Goal: Task Accomplishment & Management: Complete application form

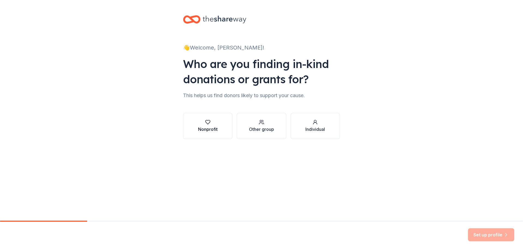
click at [219, 126] on button "Nonprofit" at bounding box center [207, 126] width 49 height 26
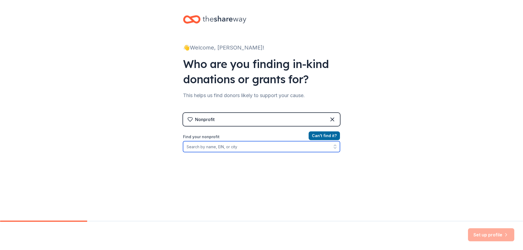
click at [216, 148] on input "Find your nonprofit" at bounding box center [261, 146] width 157 height 11
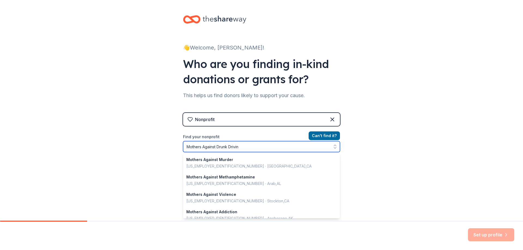
type input "Mothers Against Drunk Driving"
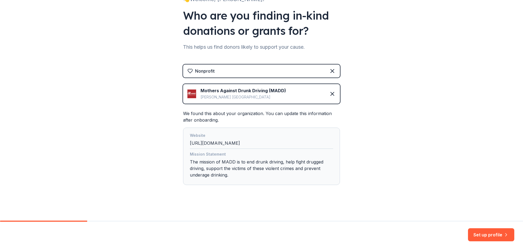
scroll to position [50, 0]
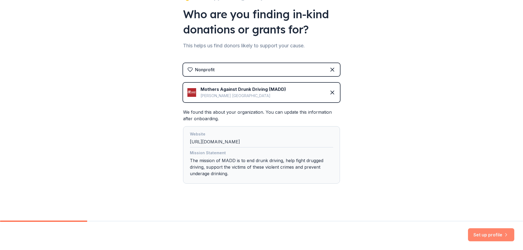
click at [484, 238] on button "Set up profile" at bounding box center [491, 234] width 46 height 13
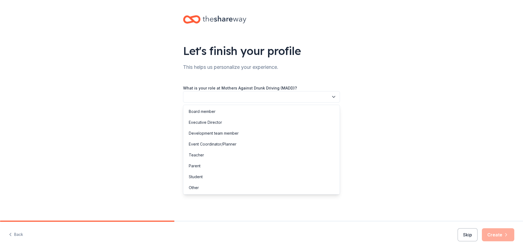
click at [201, 100] on button "button" at bounding box center [261, 96] width 157 height 11
click at [207, 123] on div "Executive Director" at bounding box center [205, 122] width 33 height 7
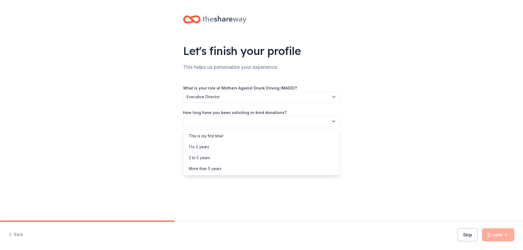
click at [207, 123] on button "button" at bounding box center [261, 121] width 157 height 11
click at [199, 169] on div "More than 5 years" at bounding box center [205, 168] width 33 height 7
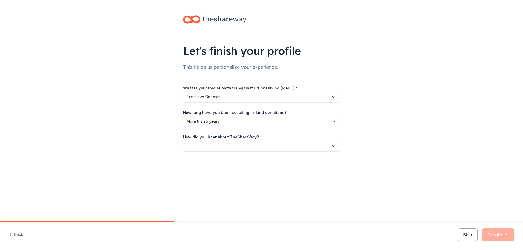
click at [210, 141] on button "button" at bounding box center [261, 145] width 157 height 11
click at [208, 162] on div "Friend or colleague" at bounding box center [206, 160] width 35 height 7
click at [499, 230] on button "Create" at bounding box center [497, 234] width 32 height 13
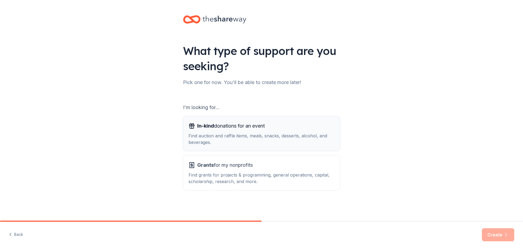
click at [234, 135] on div "Find auction and raffle items, meals, snacks, desserts, alcohol, and beverages." at bounding box center [261, 139] width 146 height 13
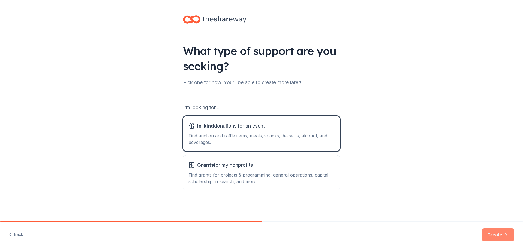
click at [502, 235] on button "Create" at bounding box center [497, 234] width 32 height 13
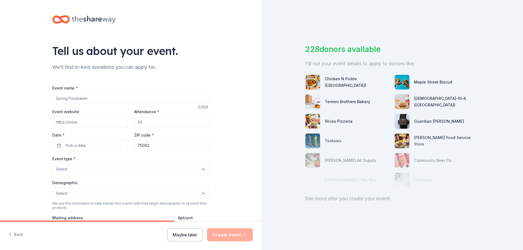
click at [111, 100] on input "Event name *" at bounding box center [130, 98] width 157 height 11
click at [118, 73] on div "Tell us about your event. We'll find in-kind donations you can apply for. Event…" at bounding box center [131, 181] width 174 height 362
click at [104, 97] on input "Event name *" at bounding box center [130, 98] width 157 height 11
click at [105, 93] on div "Event name *" at bounding box center [130, 94] width 157 height 19
click at [105, 96] on input "Event name *" at bounding box center [130, 98] width 157 height 11
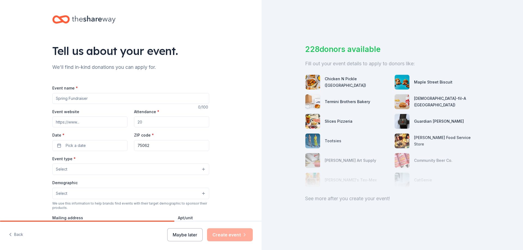
click at [108, 95] on input "Event name *" at bounding box center [130, 98] width 157 height 11
click at [116, 102] on input "Event name *" at bounding box center [130, 98] width 157 height 11
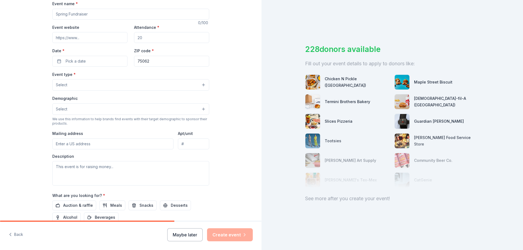
scroll to position [109, 0]
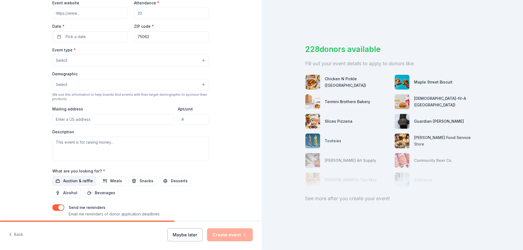
click at [70, 179] on span "Auction & raffle" at bounding box center [78, 181] width 30 height 7
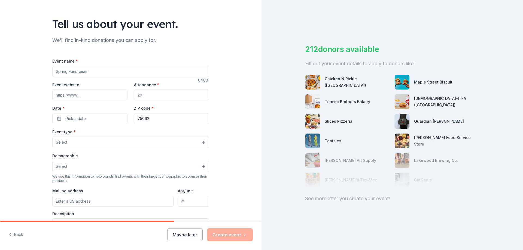
scroll to position [0, 0]
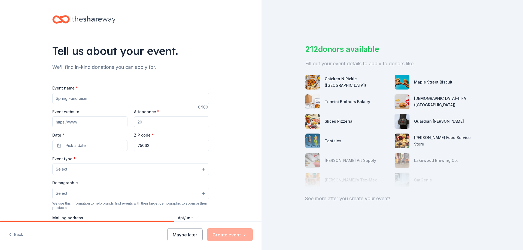
click at [73, 97] on input "Event name *" at bounding box center [130, 98] width 157 height 11
click at [132, 93] on input "Event name *" at bounding box center [130, 98] width 157 height 11
type input "W"
type input "MADD Miami Safari 5k"
click at [136, 123] on input "Attendance *" at bounding box center [171, 121] width 75 height 11
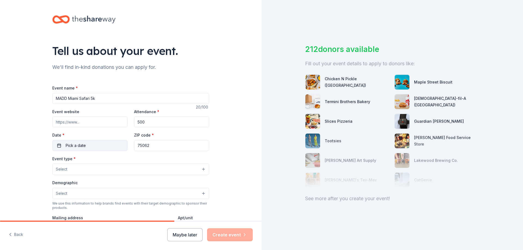
type input "500"
click at [102, 141] on button "Pick a date" at bounding box center [89, 145] width 75 height 11
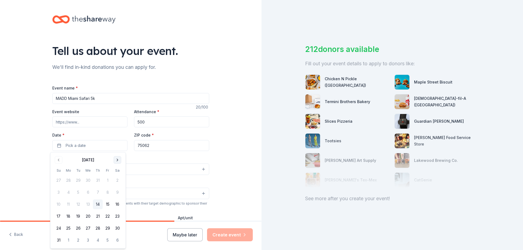
click at [118, 158] on button "Go to next month" at bounding box center [117, 160] width 8 height 8
click at [119, 193] on button "8" at bounding box center [117, 193] width 10 height 10
click at [144, 145] on input "75062" at bounding box center [171, 145] width 75 height 11
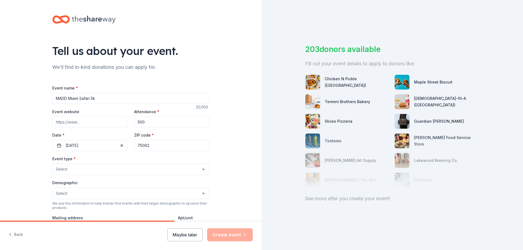
click at [144, 145] on input "75062" at bounding box center [171, 145] width 75 height 11
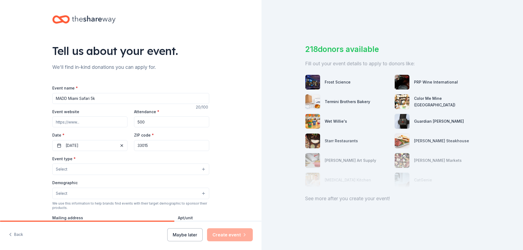
click at [146, 144] on input "33015" at bounding box center [171, 145] width 75 height 11
paste input "177"
type input "33177"
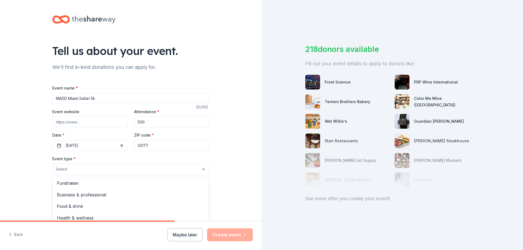
click at [147, 165] on button "Select" at bounding box center [130, 169] width 157 height 11
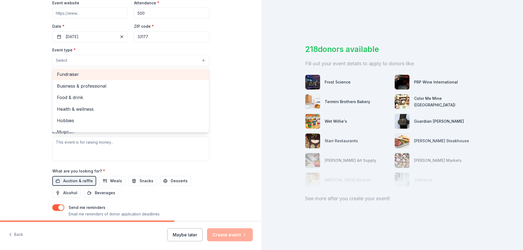
click at [76, 75] on span "Fundraiser" at bounding box center [131, 74] width 148 height 7
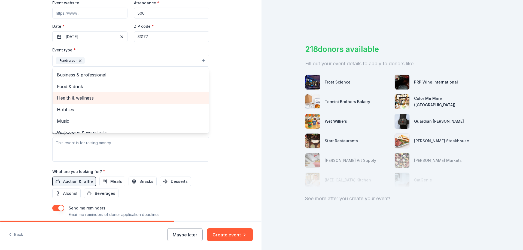
click at [117, 98] on span "Health & wellness" at bounding box center [131, 97] width 148 height 7
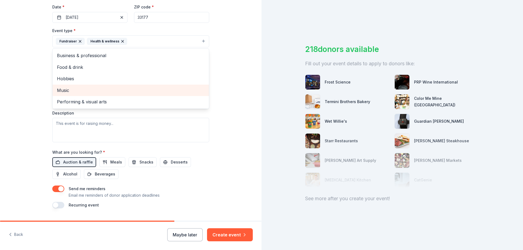
scroll to position [136, 0]
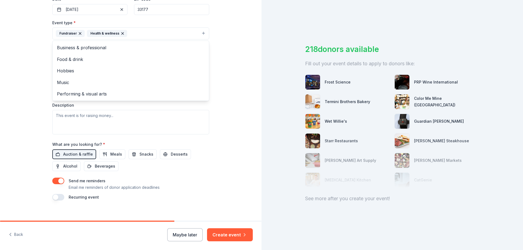
click at [221, 85] on div "Tell us about your event. We'll find in-kind donations you can apply for. Event…" at bounding box center [130, 45] width 261 height 363
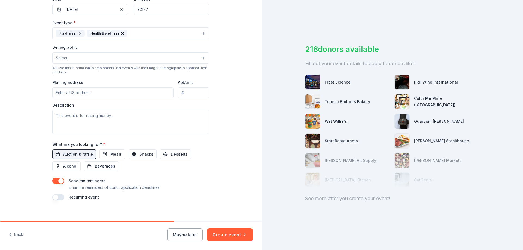
click at [63, 53] on button "Select" at bounding box center [130, 57] width 157 height 11
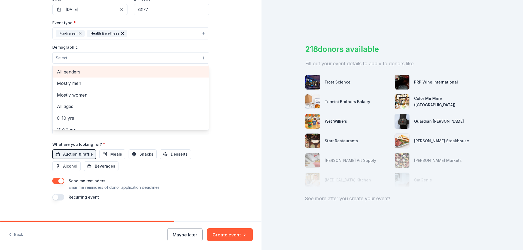
click at [71, 75] on span "All genders" at bounding box center [131, 71] width 148 height 7
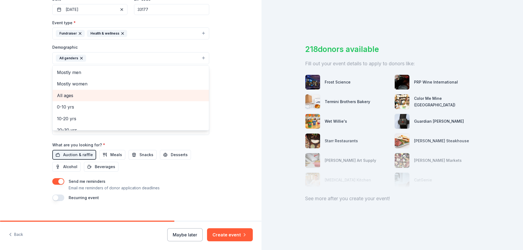
click at [66, 94] on span "All ages" at bounding box center [131, 95] width 148 height 7
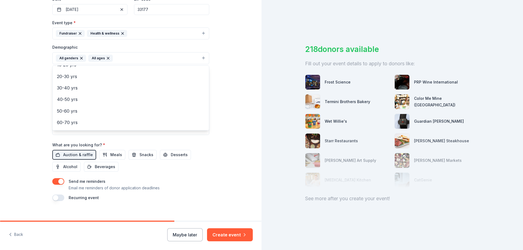
scroll to position [64, 0]
click at [225, 71] on div "Tell us about your event. We'll find in-kind donations you can apply for. Event…" at bounding box center [130, 45] width 261 height 363
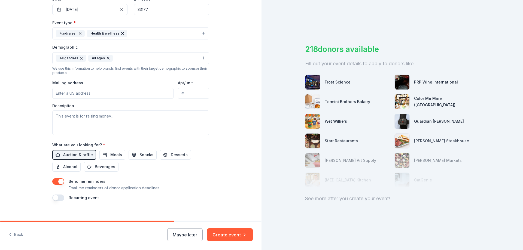
click at [75, 93] on input "Mailing address" at bounding box center [112, 93] width 121 height 11
type input "[STREET_ADDRESS]"
type input "Ste 302"
click at [89, 128] on textarea at bounding box center [130, 122] width 157 height 24
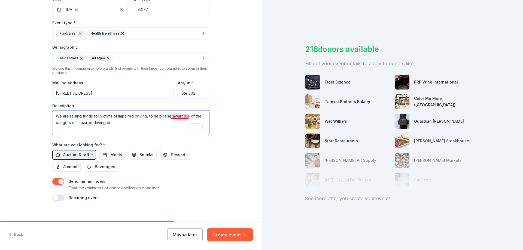
click at [180, 115] on textarea "We are raising funds for victims of impaired driving, to help raise awarness of…" at bounding box center [130, 122] width 157 height 24
click at [119, 123] on textarea "We are raising funds for victims of impaired driving, to help raise awareness o…" at bounding box center [130, 122] width 157 height 24
drag, startPoint x: 52, startPoint y: 116, endPoint x: 134, endPoint y: 122, distance: 82.6
click at [134, 122] on textarea "We are raising funds for victims of impaired driving, to help raise awareness o…" at bounding box center [130, 122] width 157 height 24
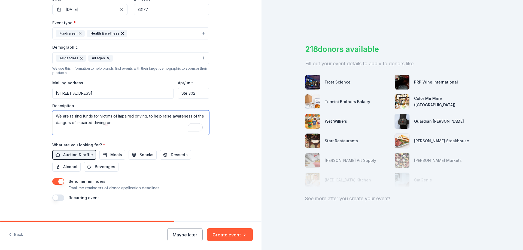
click at [134, 122] on textarea "We are raising funds for victims of impaired driving, to help raise awareness o…" at bounding box center [130, 122] width 157 height 24
click at [123, 121] on textarea "We are raising funds for victims of impaired driving, to help raise awareness o…" at bounding box center [130, 122] width 157 height 24
click at [106, 123] on textarea "We are raising funds for victims of impaired driving, to help raise awareness o…" at bounding box center [130, 122] width 157 height 24
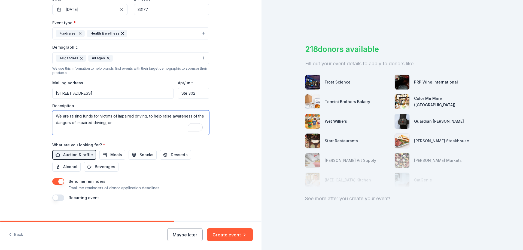
click at [111, 123] on textarea "We are raising funds for victims of impaired driving, to help raise awareness o…" at bounding box center [130, 122] width 157 height 24
drag, startPoint x: 53, startPoint y: 117, endPoint x: 114, endPoint y: 124, distance: 61.1
click at [114, 124] on textarea "We are raising funds for victims of impaired driving, to help raise awareness o…" at bounding box center [130, 122] width 157 height 24
click at [112, 124] on textarea "We are raising funds for victims of impaired driving, to help raise awareness o…" at bounding box center [130, 122] width 157 height 24
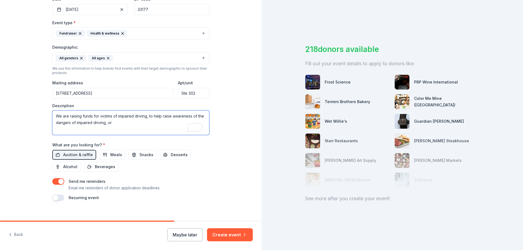
click at [108, 123] on textarea "We are raising funds for victims of impaired driving, to help raise awareness o…" at bounding box center [130, 122] width 157 height 24
click at [146, 116] on textarea "We are raising funds for victims of impaired driving, to help raise awareness o…" at bounding box center [130, 122] width 157 height 24
click at [167, 121] on textarea "We are raising funds for victims of impaired driving. We raise awareness of the…" at bounding box center [130, 122] width 157 height 24
click at [162, 124] on textarea "We are raising funds for victims of impaired driving. We raise awareness of the…" at bounding box center [130, 122] width 157 height 24
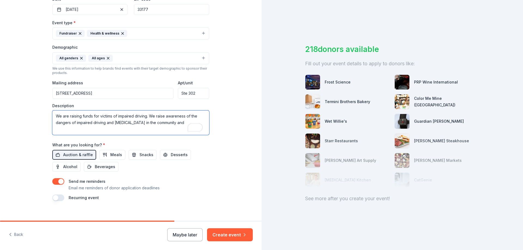
click at [162, 124] on textarea "We are raising funds for victims of impaired driving. We raise awareness of the…" at bounding box center [130, 122] width 157 height 24
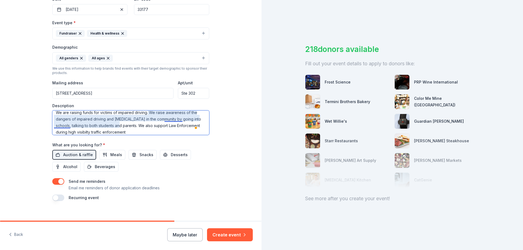
click at [59, 127] on textarea "We are raising funds for victims of impaired driving. We raise awareness of the…" at bounding box center [130, 122] width 157 height 24
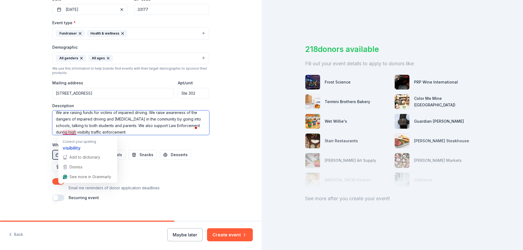
click at [66, 131] on textarea "We are raising funds for victims of impaired driving. We raise awareness of the…" at bounding box center [130, 122] width 157 height 24
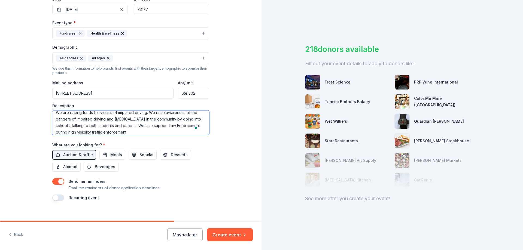
click at [118, 132] on textarea "We are raising funds for victims of impaired driving. We raise awareness of the…" at bounding box center [130, 122] width 157 height 24
click at [164, 125] on textarea "We are raising funds for victims of impaired driving. We raise awareness of the…" at bounding box center [130, 122] width 157 height 24
click at [64, 129] on textarea "We are raising funds for victims of impaired driving. We raise awareness of the…" at bounding box center [130, 122] width 157 height 24
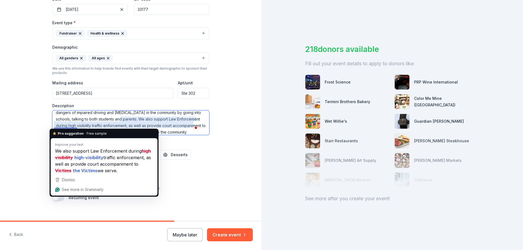
click at [62, 125] on textarea "We are raising funds for victims of impaired driving. We raise awareness of the…" at bounding box center [130, 122] width 157 height 24
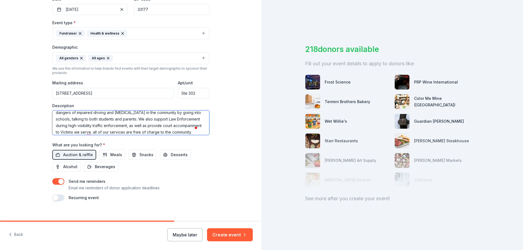
click at [119, 131] on textarea "We are raising funds for victims of impaired driving. We raise awareness of the…" at bounding box center [130, 122] width 157 height 24
click at [87, 132] on textarea "We are raising funds for victims of impaired driving. We raise awareness of the…" at bounding box center [130, 122] width 157 height 24
click at [174, 129] on textarea "We are raising funds for victims of impaired driving. We raise awareness of the…" at bounding box center [130, 122] width 157 height 24
click at [188, 131] on textarea "We are raising funds for victims of impaired driving. We raise awareness of the…" at bounding box center [130, 122] width 157 height 24
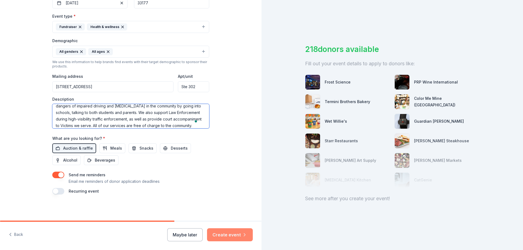
type textarea "We are raising funds for victims of impaired driving. We raise awareness of the…"
click at [222, 235] on button "Create event" at bounding box center [230, 234] width 46 height 13
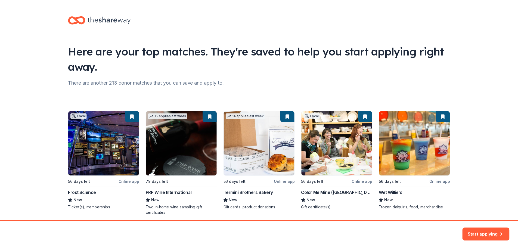
scroll to position [21, 0]
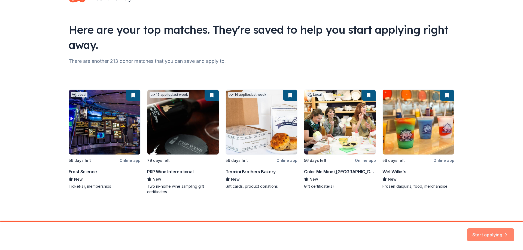
click at [485, 229] on button "Start applying" at bounding box center [489, 231] width 47 height 13
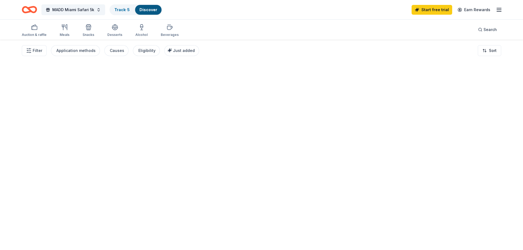
drag, startPoint x: 519, startPoint y: 192, endPoint x: 522, endPoint y: 127, distance: 65.1
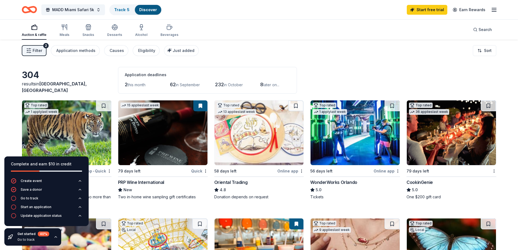
click at [66, 61] on div "Filter 2 Application methods Causes Eligibility Just added Sort" at bounding box center [259, 51] width 518 height 22
click at [39, 47] on span "Filter" at bounding box center [38, 50] width 10 height 7
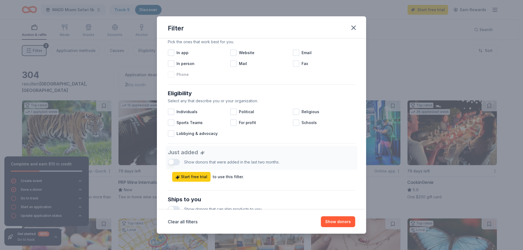
scroll to position [136, 0]
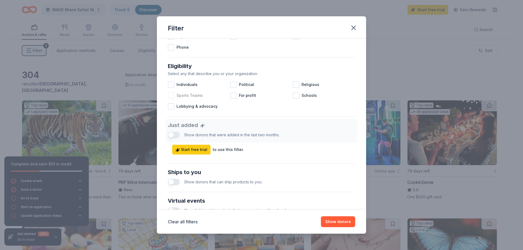
click at [174, 96] on div at bounding box center [171, 95] width 7 height 7
click at [172, 96] on icon at bounding box center [170, 95] width 5 height 5
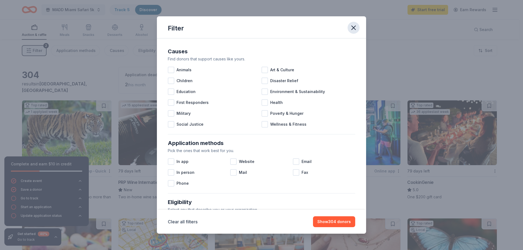
click at [349, 30] on button "button" at bounding box center [353, 28] width 12 height 12
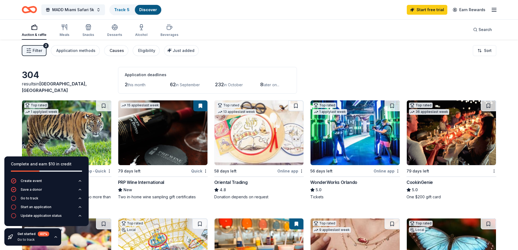
click at [118, 51] on div "Causes" at bounding box center [117, 50] width 14 height 7
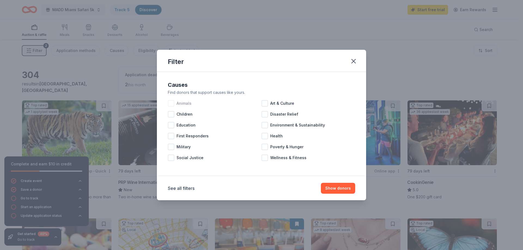
click at [173, 103] on div at bounding box center [171, 103] width 7 height 7
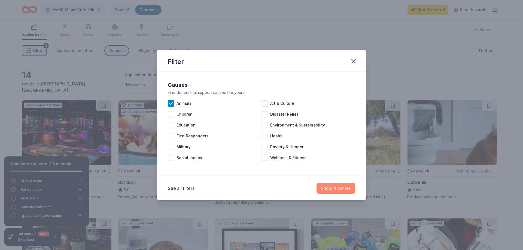
click at [329, 187] on button "Show 14 donors" at bounding box center [335, 188] width 39 height 11
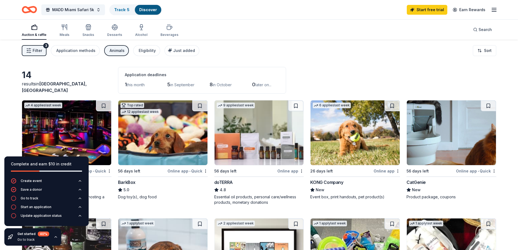
click at [114, 51] on div "Animals" at bounding box center [117, 50] width 15 height 7
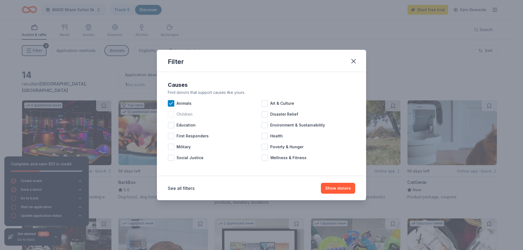
click at [171, 113] on div at bounding box center [171, 114] width 7 height 7
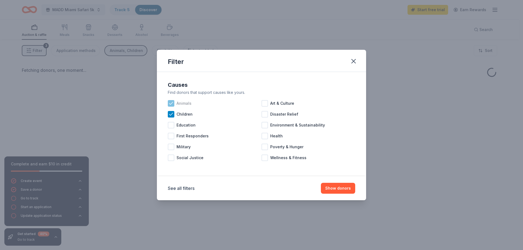
click at [173, 105] on icon at bounding box center [170, 103] width 5 height 5
click at [343, 188] on button "Show donors" at bounding box center [338, 188] width 34 height 11
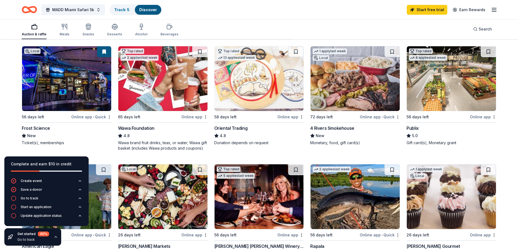
scroll to position [54, 0]
